Goal: Task Accomplishment & Management: Manage account settings

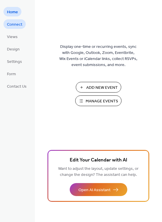
click at [15, 23] on span "Connect" at bounding box center [14, 25] width 15 height 6
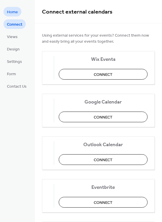
click at [13, 11] on span "Home" at bounding box center [12, 12] width 11 height 6
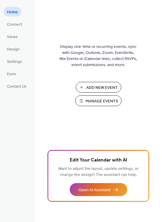
click at [10, 10] on span "Home" at bounding box center [12, 12] width 11 height 6
click at [17, 59] on span "Settings" at bounding box center [14, 62] width 15 height 6
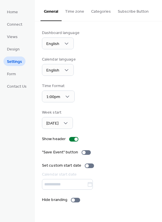
click at [125, 9] on button "Subscribe Button" at bounding box center [133, 10] width 38 height 20
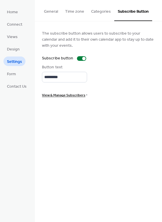
click at [59, 93] on span "View & Manage Subscribers" at bounding box center [63, 95] width 43 height 6
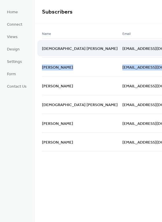
drag, startPoint x: 160, startPoint y: 46, endPoint x: 158, endPoint y: 57, distance: 10.5
click at [157, 57] on div "Name Email Date Pastor [PERSON_NAME] [EMAIL_ADDRESS][DOMAIN_NAME] 3 hours ago […" at bounding box center [142, 90] width 200 height 121
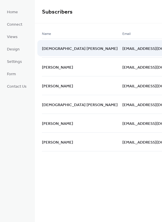
click at [122, 48] on span "[EMAIL_ADDRESS][DOMAIN_NAME]" at bounding box center [155, 49] width 66 height 6
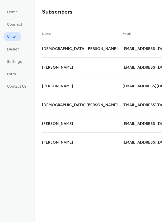
click at [12, 35] on span "Views" at bounding box center [12, 37] width 11 height 6
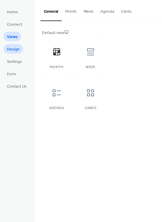
click at [11, 51] on span "Design" at bounding box center [13, 49] width 13 height 6
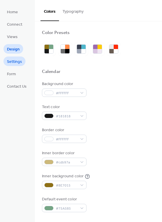
click at [13, 61] on span "Settings" at bounding box center [14, 62] width 15 height 6
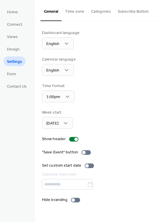
click at [94, 11] on button "Categories" at bounding box center [100, 10] width 27 height 20
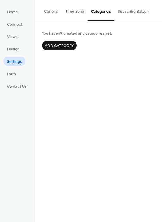
click at [52, 11] on button "General" at bounding box center [50, 10] width 21 height 20
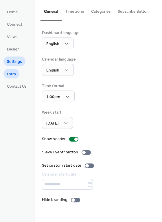
click at [14, 74] on span "Form" at bounding box center [11, 74] width 9 height 6
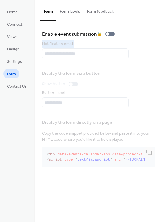
drag, startPoint x: 160, startPoint y: 36, endPoint x: 159, endPoint y: 46, distance: 10.7
click at [159, 47] on div "Enable event submission 🔒 Notification email Display the form via a button Show…" at bounding box center [98, 99] width 127 height 156
drag, startPoint x: 158, startPoint y: 50, endPoint x: 158, endPoint y: 61, distance: 11.5
click at [158, 62] on div "Enable event submission 🔒 Notification email Display the form via a button Show…" at bounding box center [98, 99] width 127 height 156
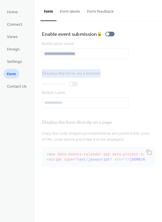
drag, startPoint x: 161, startPoint y: 63, endPoint x: 162, endPoint y: 79, distance: 16.0
click at [161, 79] on html "**********" at bounding box center [81, 111] width 162 height 222
click at [108, 72] on div "Display the form via a button Show button Button Label" at bounding box center [98, 87] width 113 height 42
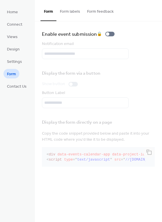
click at [73, 10] on button "Form labels" at bounding box center [69, 10] width 27 height 20
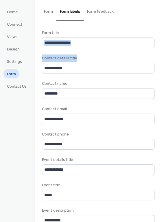
drag, startPoint x: 160, startPoint y: 36, endPoint x: 161, endPoint y: 67, distance: 31.5
click at [161, 67] on div "**********" at bounding box center [98, 121] width 127 height 201
click at [95, 8] on button "Form feedback" at bounding box center [99, 10] width 33 height 20
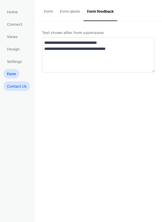
click at [16, 85] on span "Contact Us" at bounding box center [17, 87] width 20 height 6
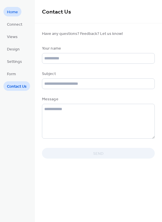
click at [12, 11] on span "Home" at bounding box center [12, 12] width 11 height 6
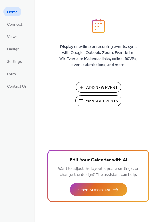
click at [94, 98] on span "Manage Events" at bounding box center [101, 101] width 32 height 6
click at [93, 99] on span "Manage Events" at bounding box center [101, 101] width 32 height 6
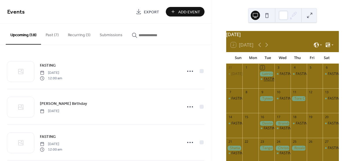
click at [271, 81] on div "FASTING" at bounding box center [271, 79] width 14 height 5
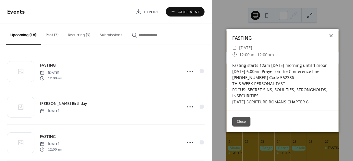
click at [329, 35] on icon at bounding box center [330, 35] width 7 height 7
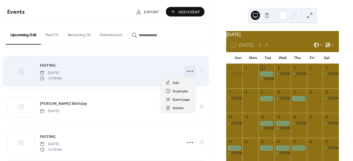
click at [186, 72] on icon at bounding box center [189, 70] width 9 height 9
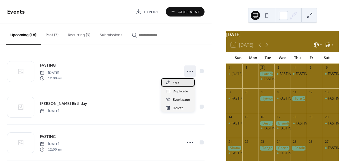
click at [173, 82] on span "Edit" at bounding box center [176, 83] width 6 height 6
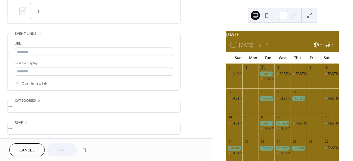
scroll to position [292, 0]
click at [268, 76] on div at bounding box center [266, 73] width 16 height 5
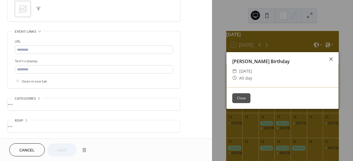
click at [343, 29] on div "Latricia McCain Birthday ​ Tuesday, September 2, 2025 ​ All day Close" at bounding box center [282, 80] width 141 height 161
click at [238, 96] on button "Close" at bounding box center [241, 98] width 18 height 10
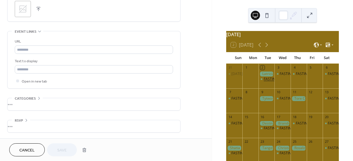
click at [269, 81] on div "FASTING" at bounding box center [271, 79] width 14 height 5
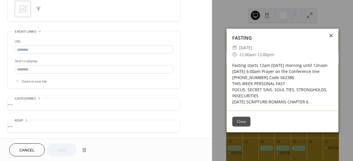
click at [333, 33] on icon at bounding box center [330, 35] width 7 height 7
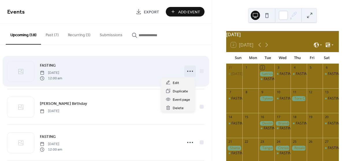
click at [189, 70] on icon at bounding box center [189, 70] width 9 height 9
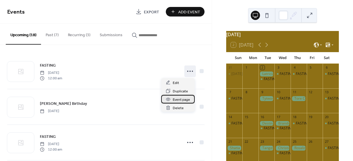
click at [184, 99] on span "Event page" at bounding box center [181, 99] width 17 height 6
